Goal: Transaction & Acquisition: Purchase product/service

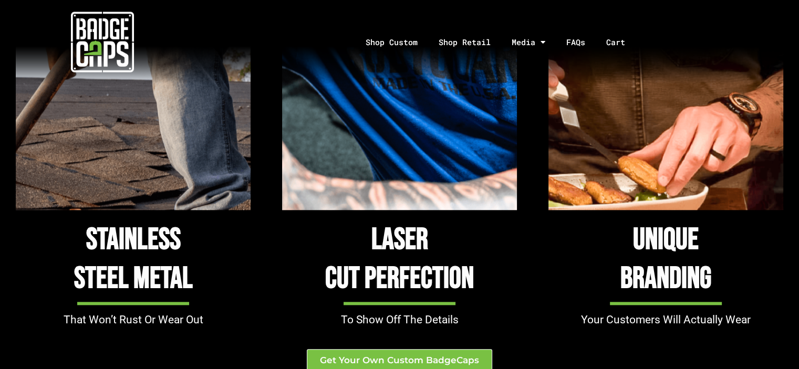
scroll to position [1051, 0]
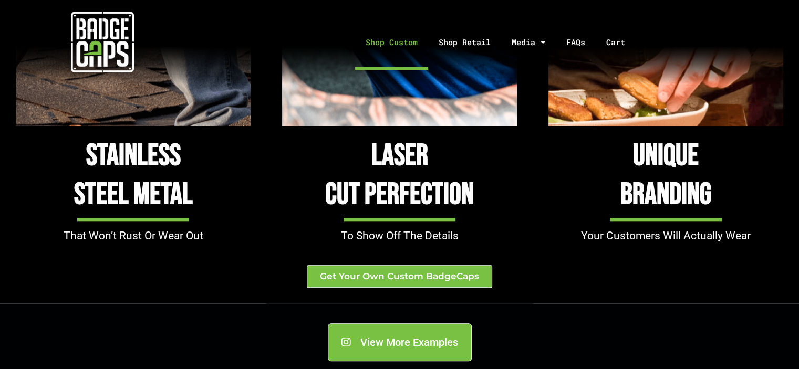
click at [385, 37] on link "Shop Custom" at bounding box center [391, 42] width 73 height 55
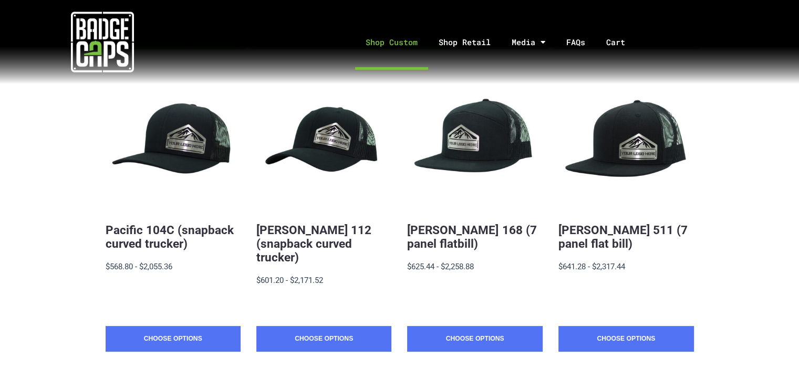
scroll to position [210, 0]
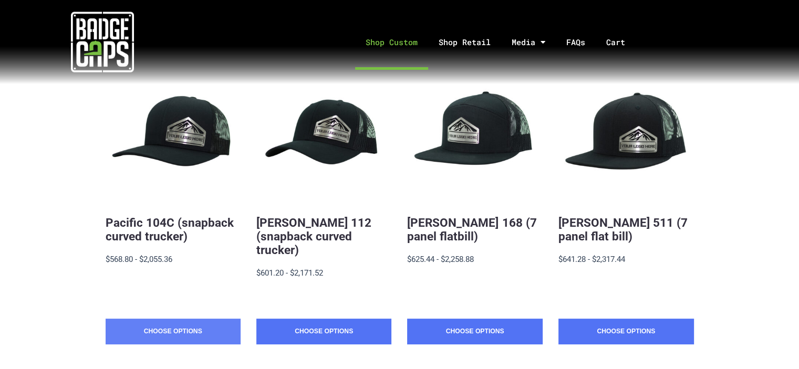
click at [172, 319] on link "Choose Options" at bounding box center [173, 332] width 135 height 26
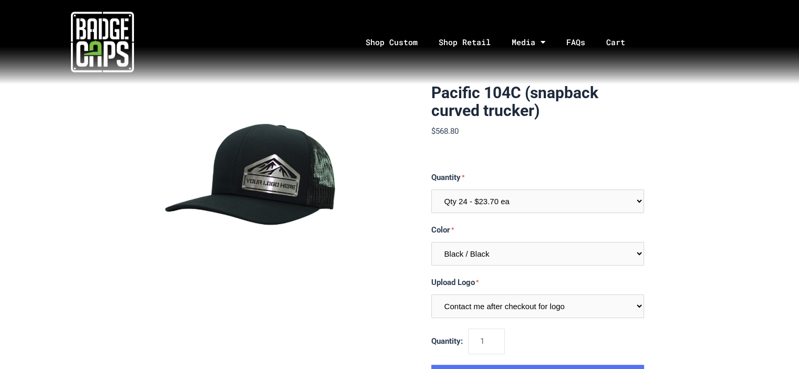
drag, startPoint x: 521, startPoint y: 189, endPoint x: 533, endPoint y: 199, distance: 15.7
click at [522, 189] on div "Quantity Qty 24 - $23.70 ea Qty 48 - $22.94ea Qty 96 - $21.41ea" at bounding box center [537, 192] width 213 height 42
click at [533, 201] on select "Qty 24 - $23.70 ea Qty 48 - $22.94ea Qty 96 - $21.41ea" at bounding box center [537, 202] width 213 height 24
select select "196"
click at [431, 190] on select "Qty 24 - $23.70 ea Qty 48 - $22.94ea Qty 96 - $21.41ea" at bounding box center [537, 202] width 213 height 24
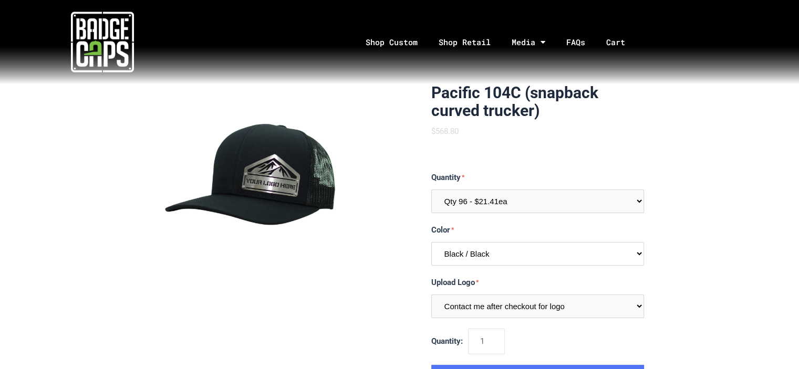
click at [541, 254] on select "Multiple Colors (Finalize After Checkout) Black / Black Black / Graphite Black …" at bounding box center [537, 254] width 213 height 24
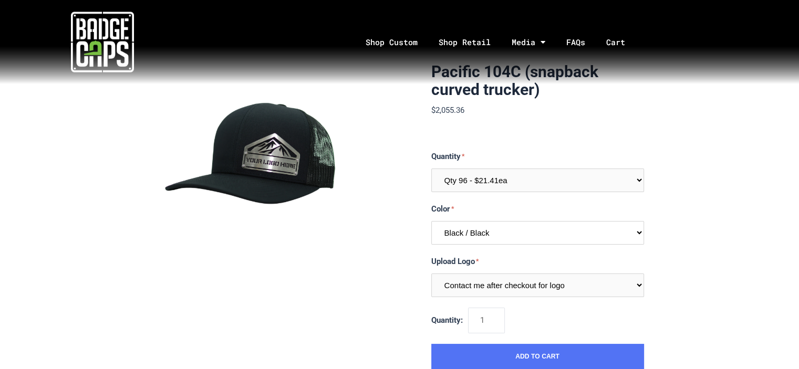
scroll to position [53, 0]
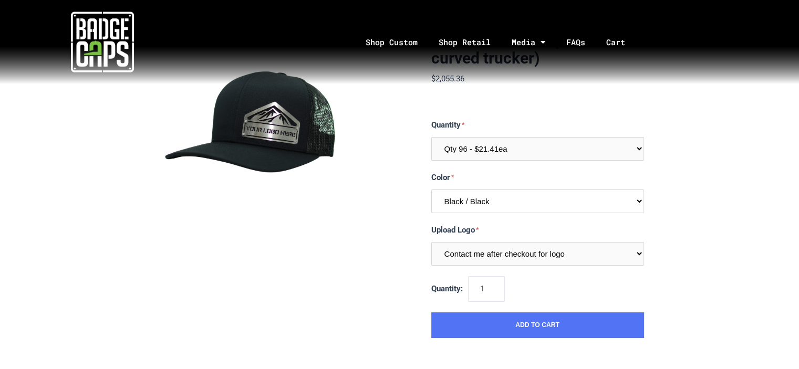
click at [509, 205] on select "Multiple Colors (Finalize After Checkout) Black / Black Black / Graphite Black …" at bounding box center [537, 202] width 213 height 24
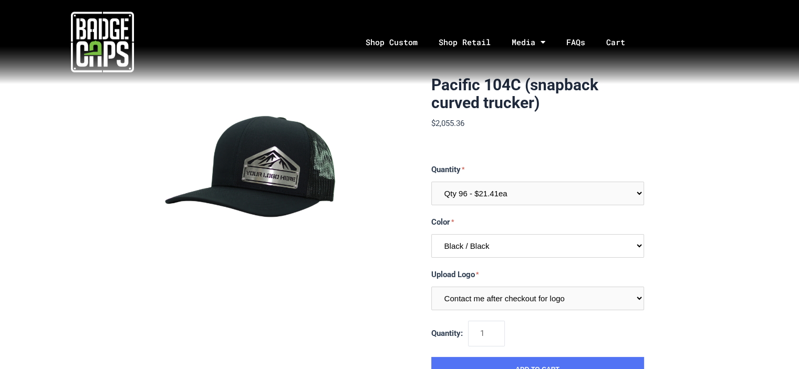
scroll to position [0, 0]
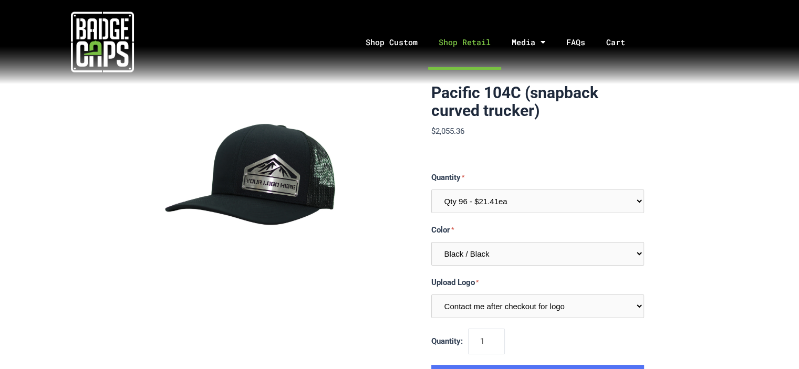
click at [479, 39] on link "Shop Retail" at bounding box center [464, 42] width 73 height 55
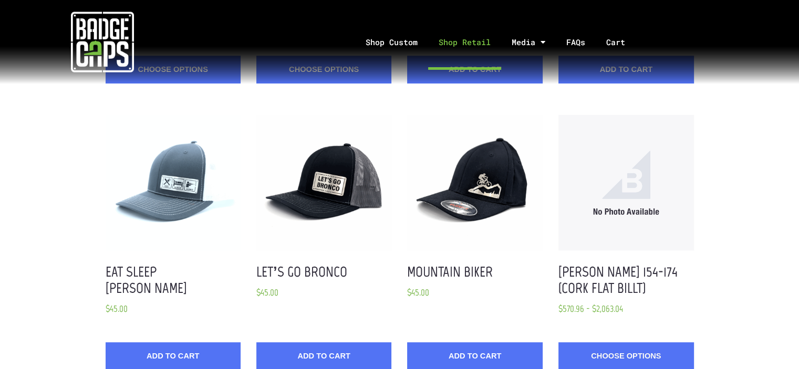
scroll to position [315, 0]
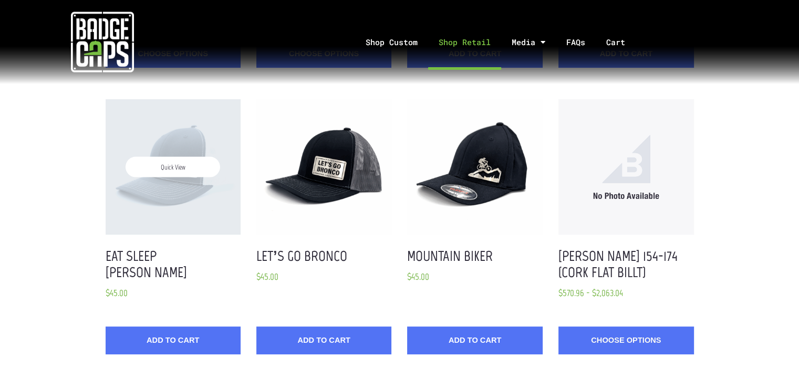
click at [182, 188] on div "Quick View" at bounding box center [173, 166] width 135 height 135
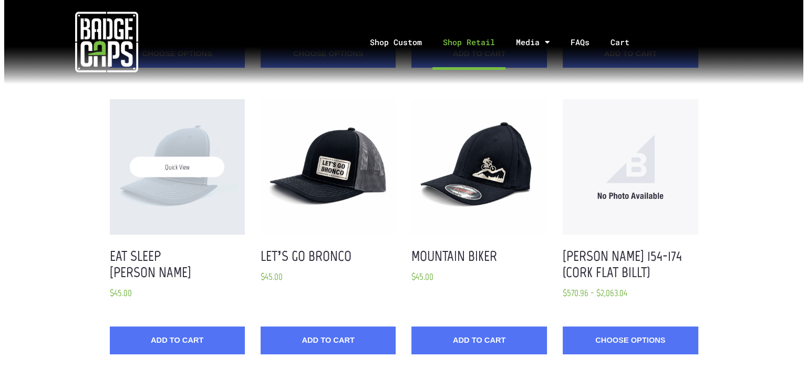
scroll to position [0, 0]
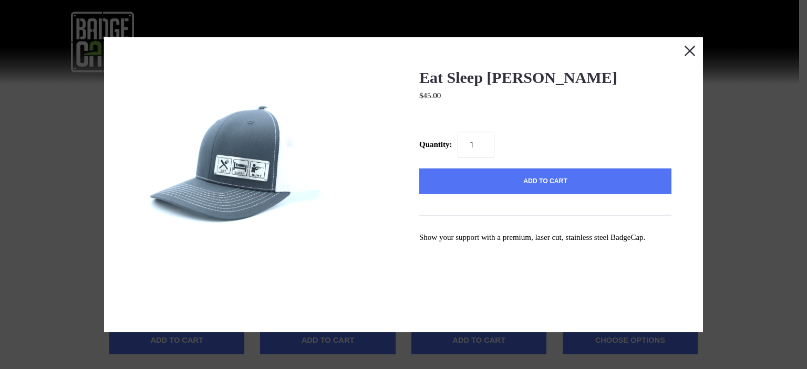
click at [677, 49] on button "Close this dialog window" at bounding box center [690, 50] width 26 height 26
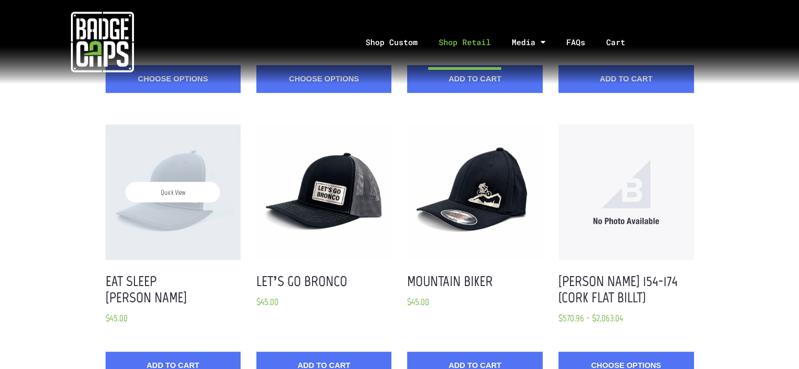
scroll to position [297, 0]
